Goal: Task Accomplishment & Management: Manage account settings

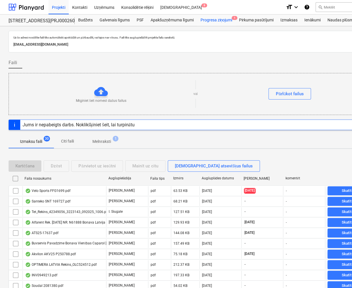
click at [210, 21] on div "Progresa ziņojumi 1" at bounding box center [216, 20] width 39 height 11
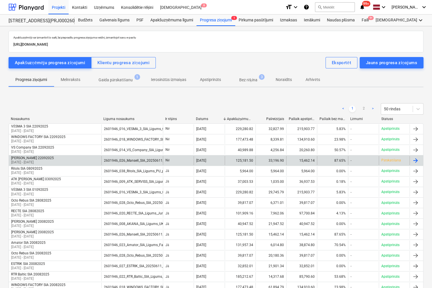
click at [37, 157] on div "[PERSON_NAME] 22092025" at bounding box center [32, 158] width 43 height 4
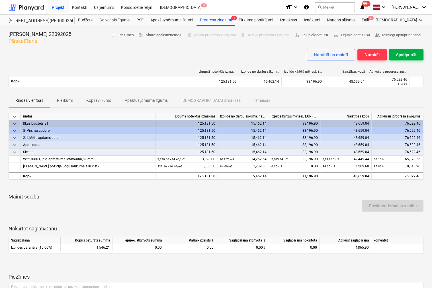
click at [351, 54] on div "Apstiprināt" at bounding box center [406, 54] width 21 height 7
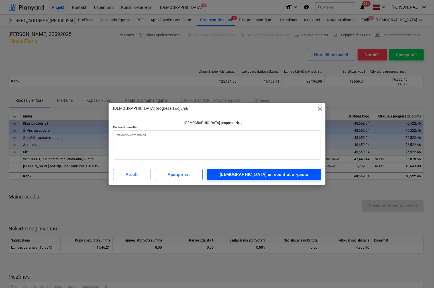
click at [278, 177] on div "[DEMOGRAPHIC_DATA] un nosūtiet e -pastu" at bounding box center [264, 174] width 89 height 7
type textarea "x"
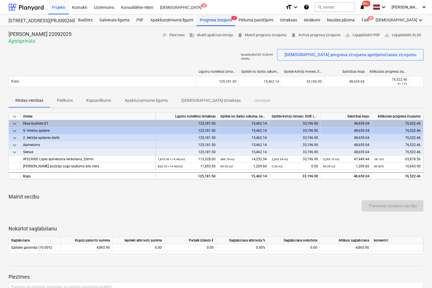
click at [222, 20] on div "Progresa ziņojumi 1" at bounding box center [216, 20] width 39 height 11
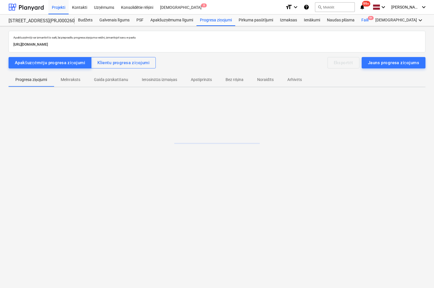
click at [366, 21] on div "Faili 9+" at bounding box center [365, 20] width 14 height 11
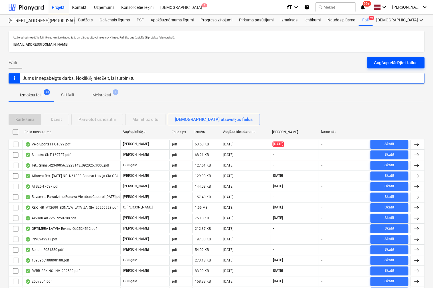
click at [387, 64] on div "Augšupielādējiet failus" at bounding box center [396, 62] width 44 height 7
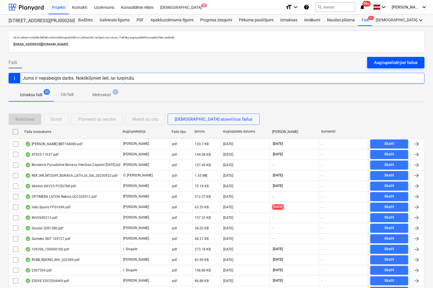
click at [381, 66] on div "Augšupielādējiet failus" at bounding box center [396, 62] width 44 height 7
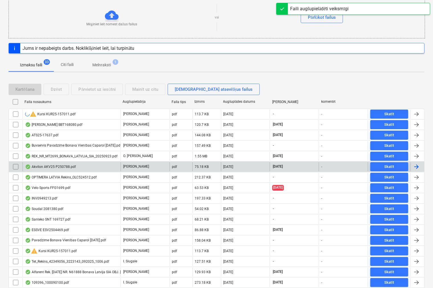
scroll to position [86, 0]
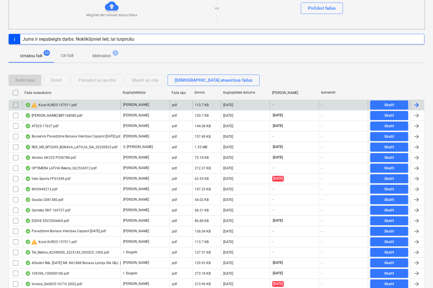
click at [15, 105] on input "checkbox" at bounding box center [15, 105] width 9 height 9
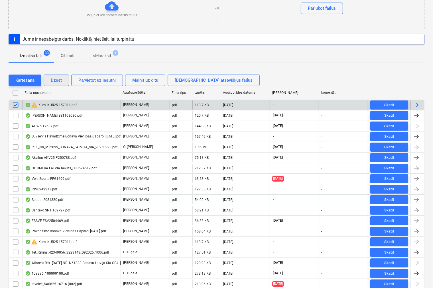
click at [61, 81] on div "Dzēst" at bounding box center [56, 80] width 11 height 7
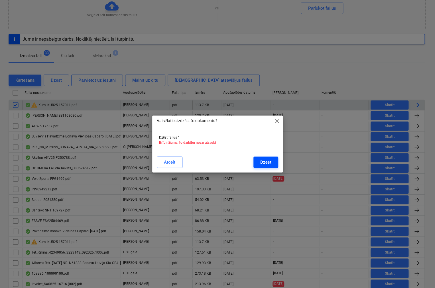
click at [267, 166] on div "Dzēst" at bounding box center [265, 162] width 11 height 7
